Goal: Find specific page/section: Find specific page/section

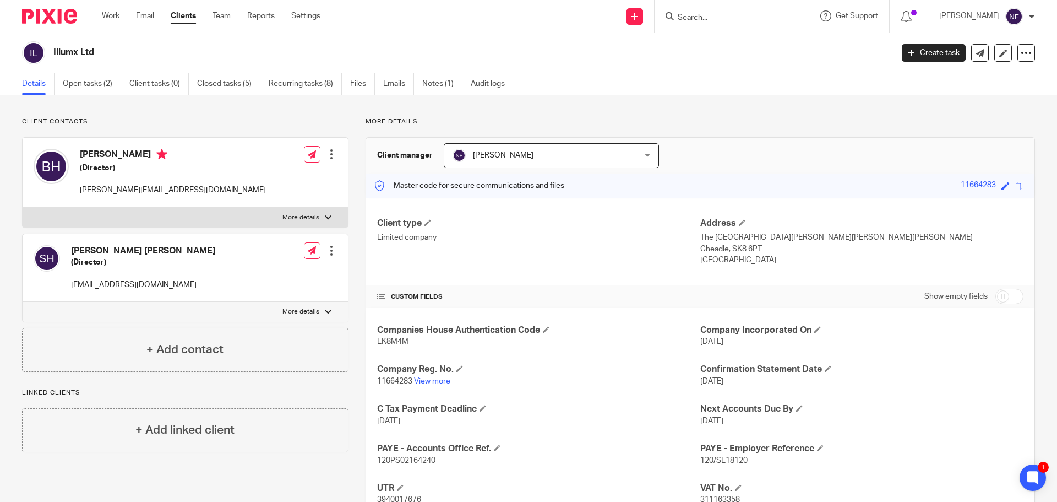
scroll to position [110, 0]
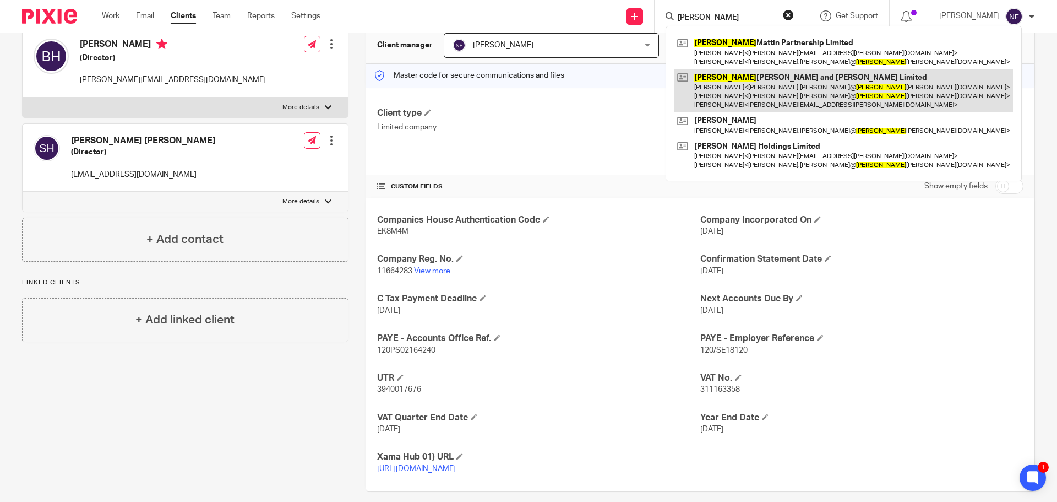
type input "[PERSON_NAME]"
click at [737, 86] on link at bounding box center [844, 91] width 339 height 44
